Goal: Task Accomplishment & Management: Manage account settings

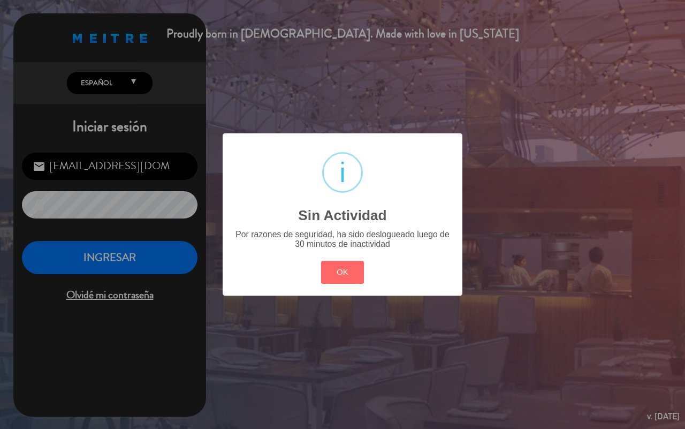
click at [343, 269] on button "OK" at bounding box center [342, 272] width 43 height 23
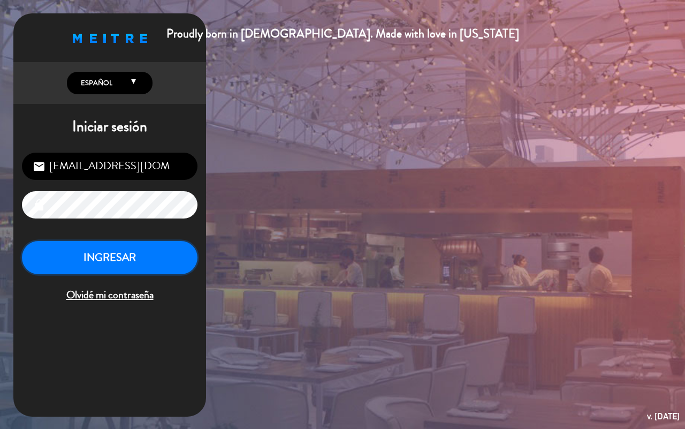
click at [134, 252] on button "INGRESAR" at bounding box center [110, 258] width 176 height 34
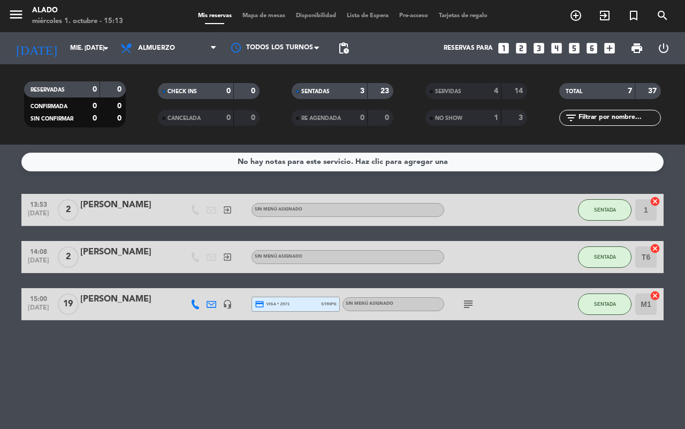
click at [339, 94] on div "SENTADAS" at bounding box center [318, 91] width 49 height 12
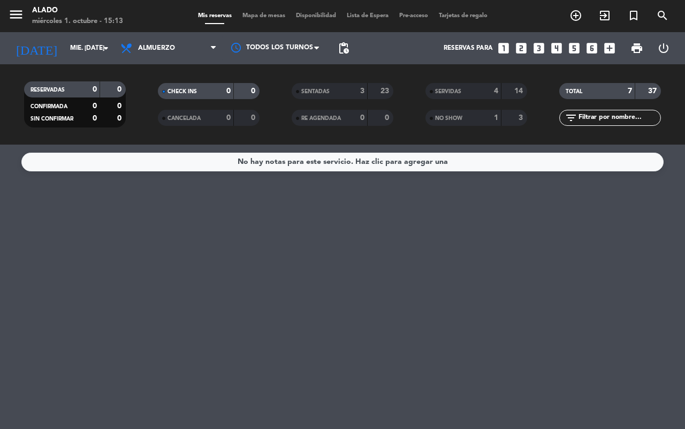
click at [335, 95] on div "SENTADAS" at bounding box center [318, 91] width 49 height 12
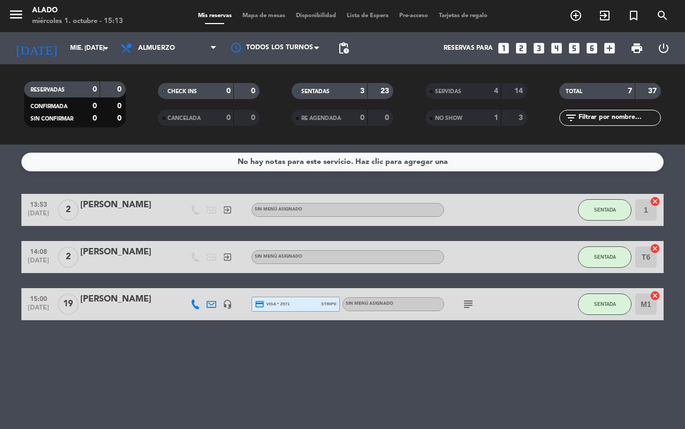
click at [349, 88] on div "3" at bounding box center [354, 91] width 21 height 12
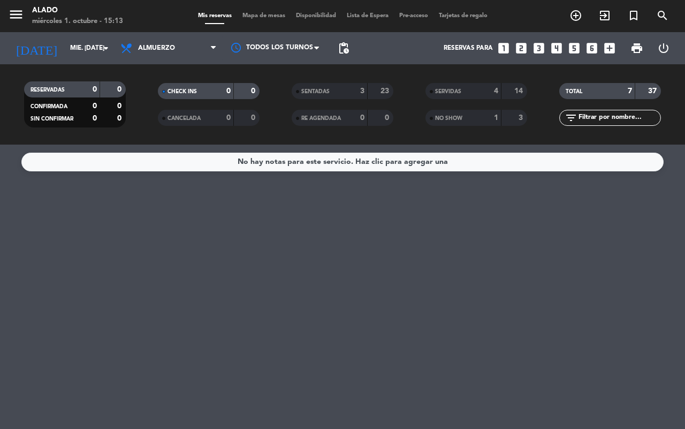
click at [482, 92] on div "4" at bounding box center [487, 91] width 21 height 12
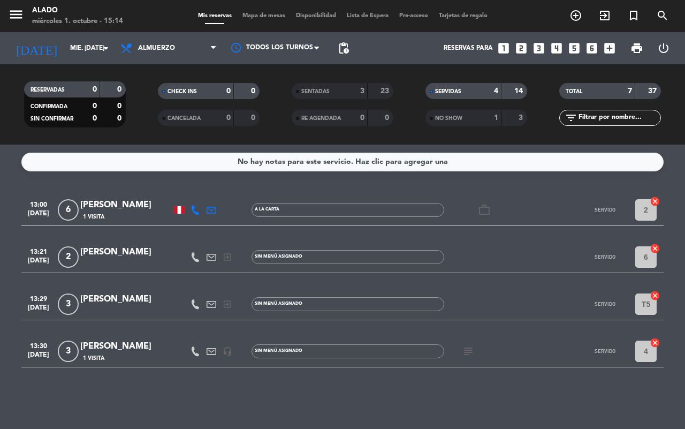
click at [459, 96] on div "SERVIDAS" at bounding box center [452, 91] width 49 height 12
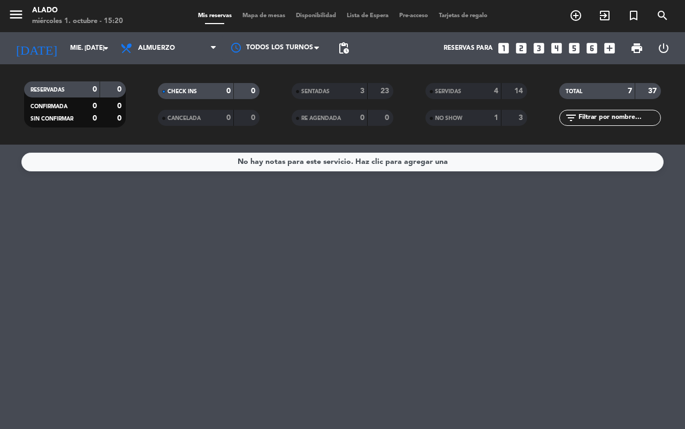
click at [321, 93] on span "SENTADAS" at bounding box center [315, 91] width 28 height 5
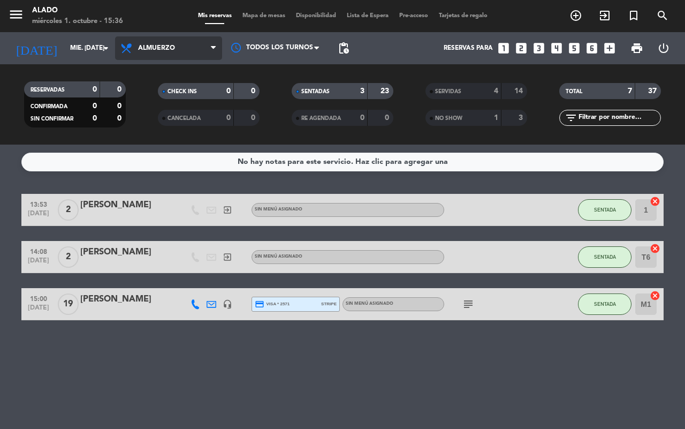
click at [145, 48] on span "Almuerzo" at bounding box center [156, 47] width 37 height 7
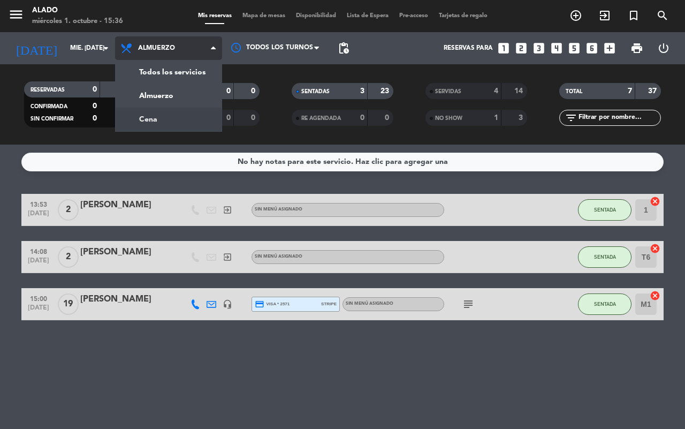
click at [140, 116] on div "menu Alado miércoles 1. octubre - 15:36 Mis reservas Mapa de mesas Disponibilid…" at bounding box center [342, 72] width 685 height 145
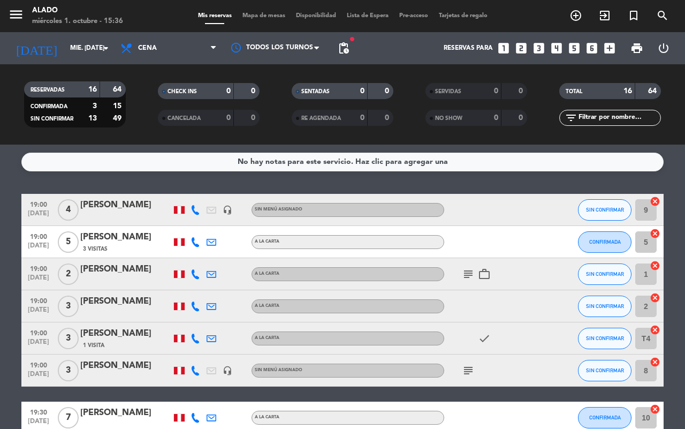
click at [115, 203] on div "[PERSON_NAME]" at bounding box center [125, 205] width 91 height 14
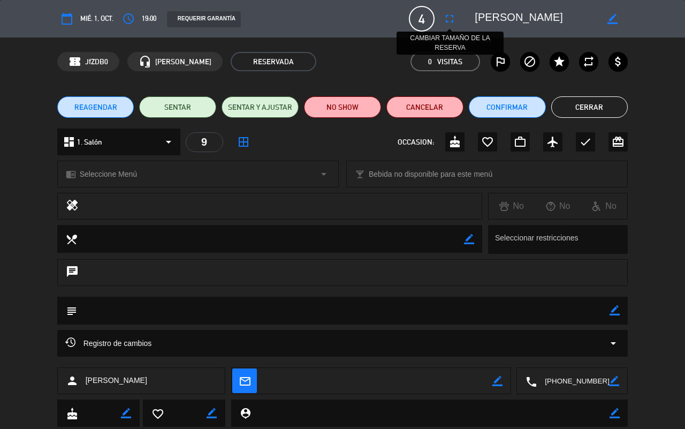
click at [448, 17] on icon "fullscreen" at bounding box center [449, 18] width 13 height 13
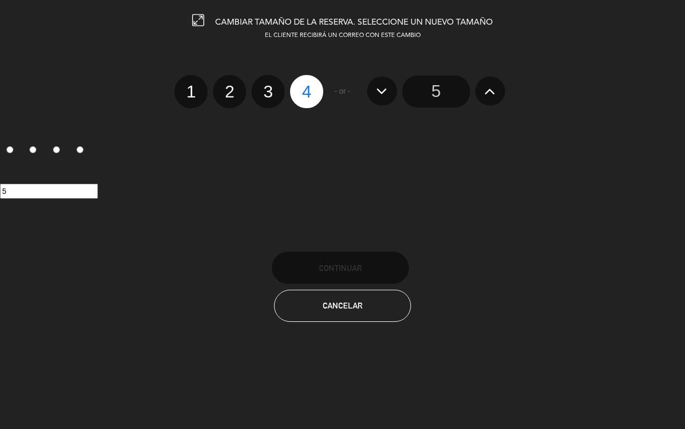
click at [442, 94] on input "5" at bounding box center [435, 91] width 67 height 32
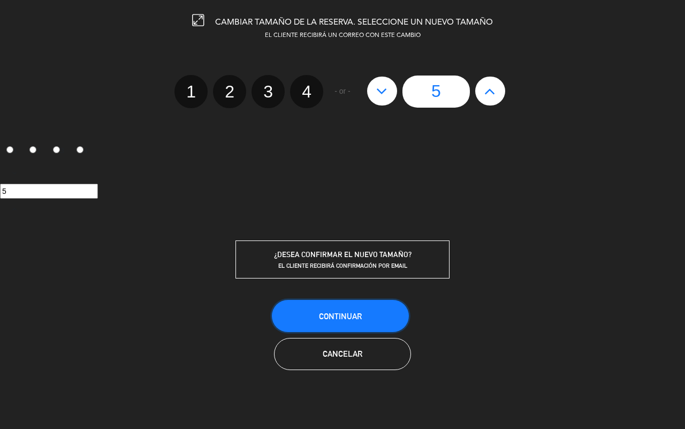
click at [340, 314] on span "Continuar" at bounding box center [340, 315] width 43 height 9
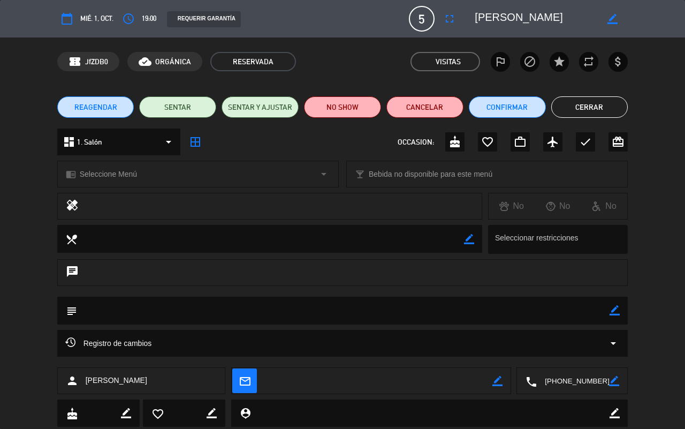
click at [583, 109] on button "Cerrar" at bounding box center [589, 106] width 77 height 21
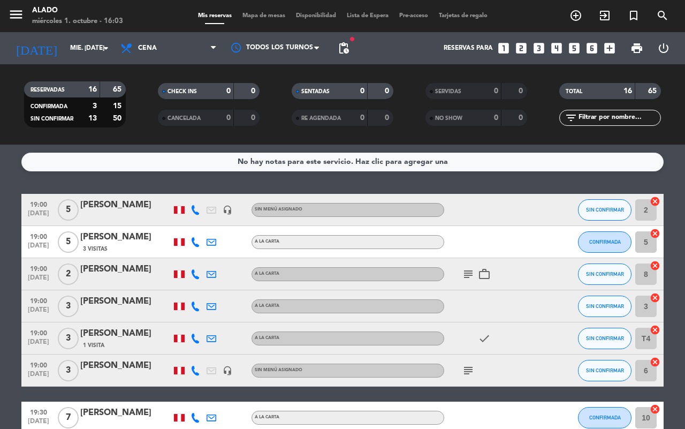
click at [592, 48] on icon "looks_6" at bounding box center [592, 48] width 14 height 14
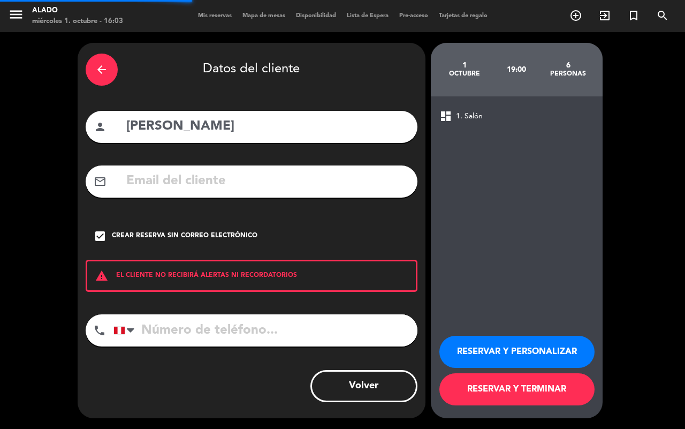
click at [110, 67] on div "arrow_back" at bounding box center [102, 70] width 32 height 32
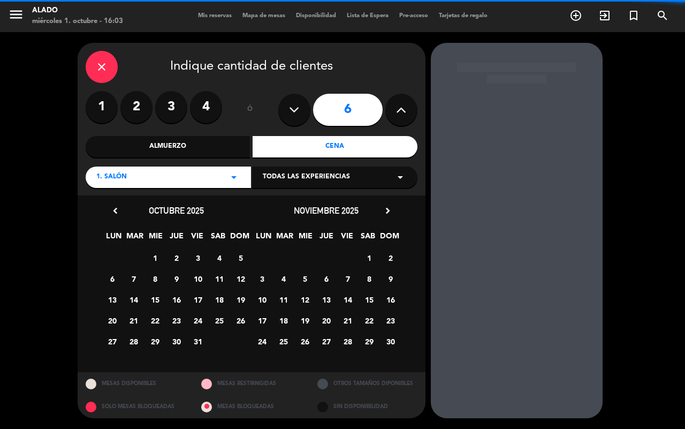
click at [110, 74] on div "close" at bounding box center [102, 67] width 32 height 32
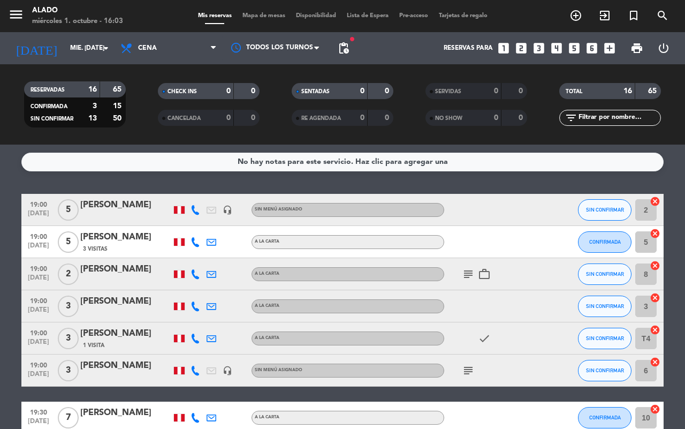
click at [591, 49] on icon "looks_6" at bounding box center [592, 48] width 14 height 14
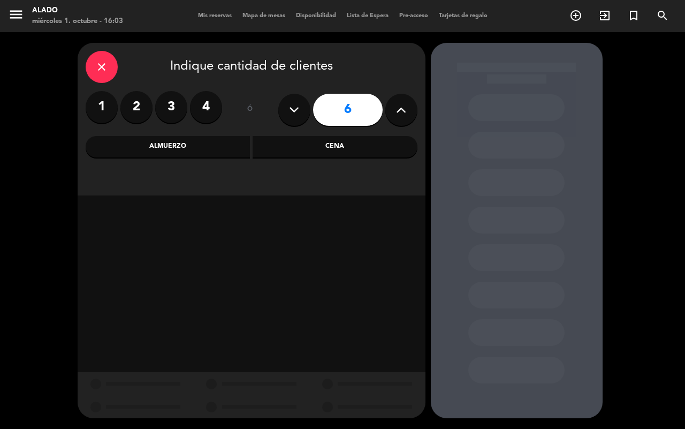
click at [347, 146] on div "Cena" at bounding box center [335, 146] width 165 height 21
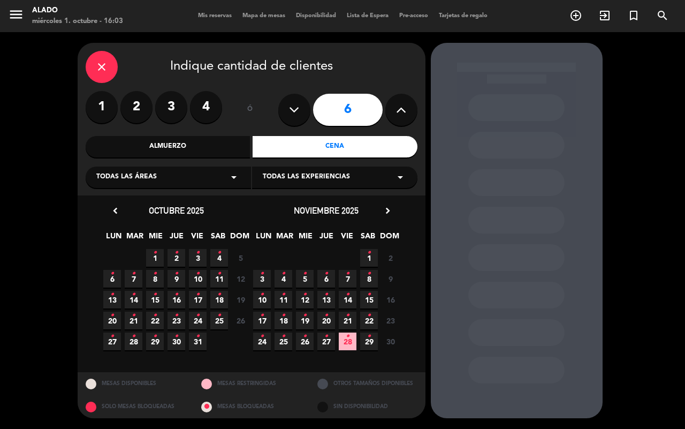
click at [157, 260] on span "1 •" at bounding box center [155, 258] width 18 height 18
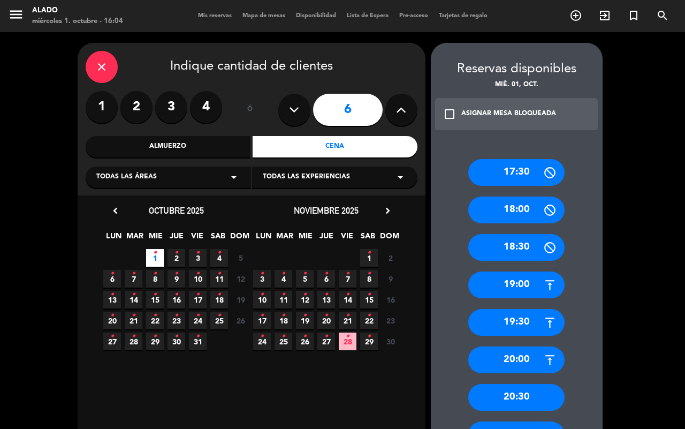
click at [520, 320] on div "19:30" at bounding box center [516, 322] width 96 height 27
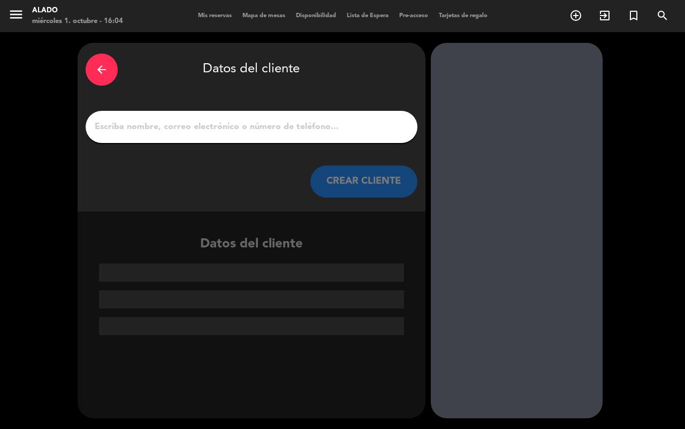
click at [352, 130] on input "1" at bounding box center [252, 126] width 316 height 15
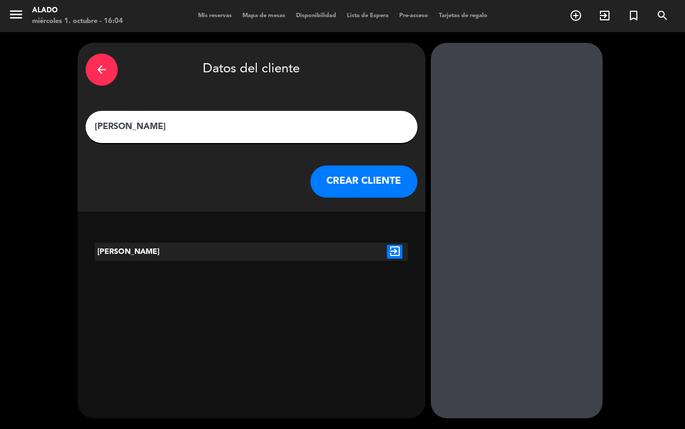
type input "[PERSON_NAME]"
click at [393, 250] on icon "exit_to_app" at bounding box center [395, 252] width 16 height 14
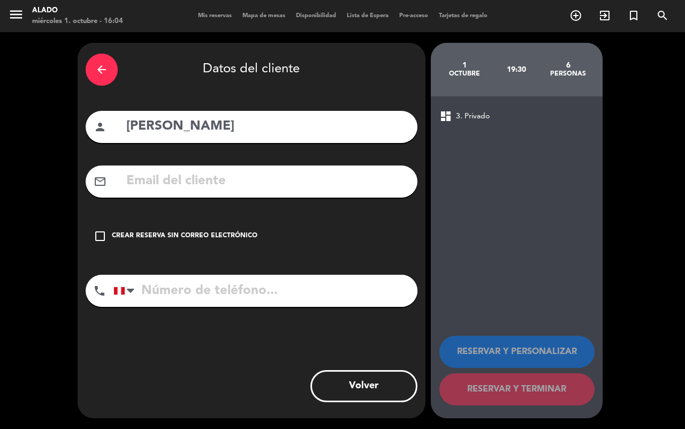
click at [101, 237] on icon "check_box_outline_blank" at bounding box center [100, 236] width 13 height 13
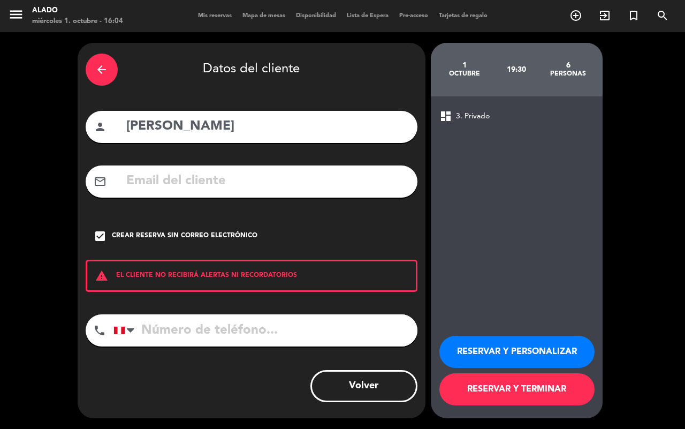
drag, startPoint x: 233, startPoint y: 332, endPoint x: 238, endPoint y: 343, distance: 11.5
click at [233, 333] on input "tel" at bounding box center [265, 330] width 304 height 32
type input "958333353"
click at [538, 394] on button "RESERVAR Y TERMINAR" at bounding box center [516, 389] width 155 height 32
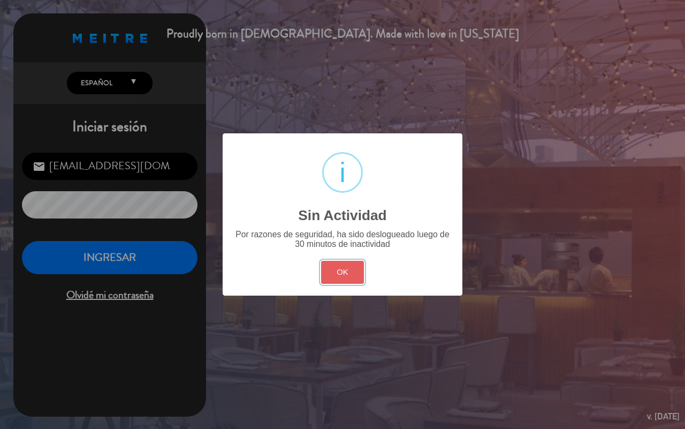
click at [348, 275] on button "OK" at bounding box center [342, 272] width 43 height 23
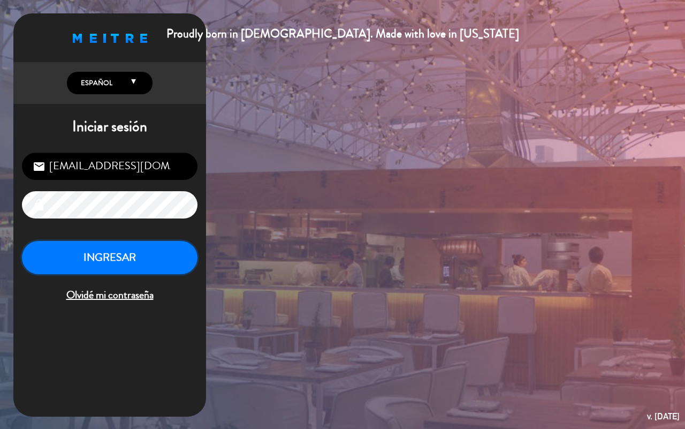
click at [137, 266] on button "INGRESAR" at bounding box center [110, 258] width 176 height 34
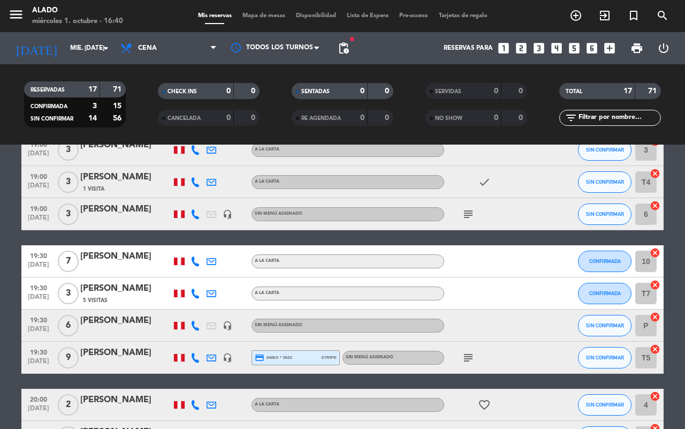
scroll to position [142, 0]
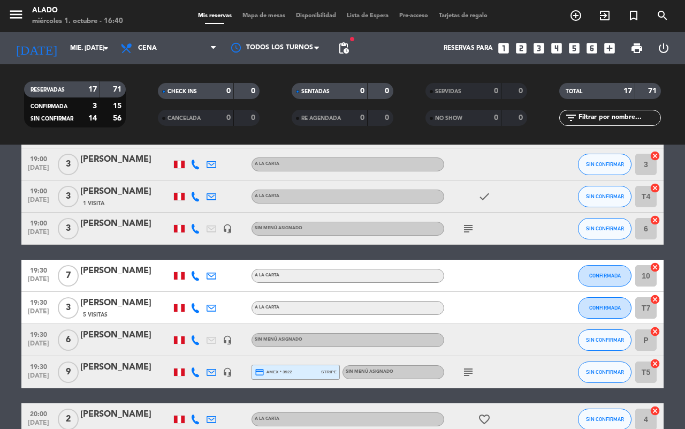
click at [471, 371] on icon "subject" at bounding box center [468, 372] width 13 height 13
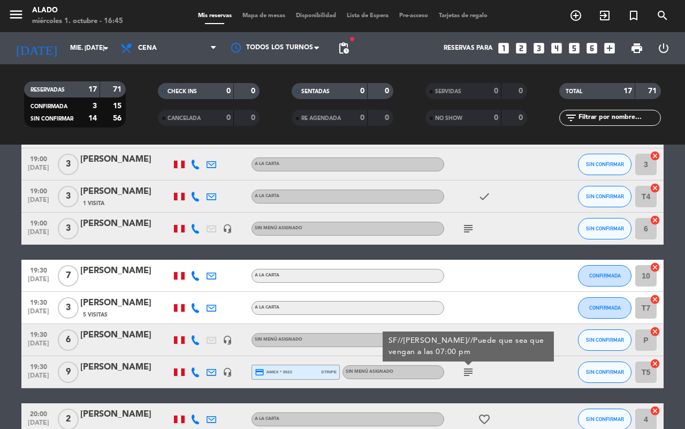
scroll to position [0, 0]
